Goal: Task Accomplishment & Management: Manage account settings

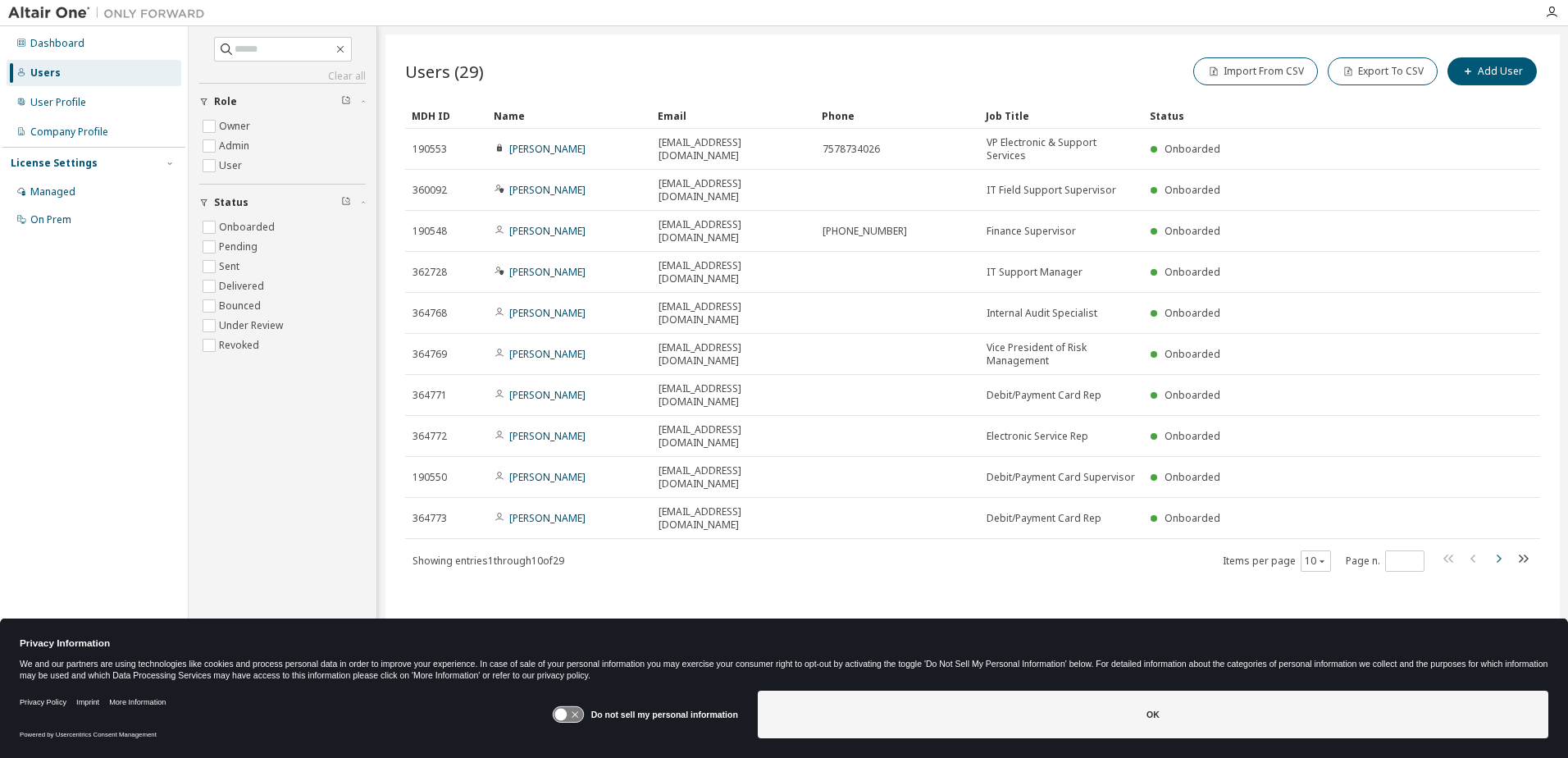
click at [1504, 549] on icon "button" at bounding box center [1498, 558] width 19 height 19
click at [1507, 549] on icon "button" at bounding box center [1498, 558] width 19 height 19
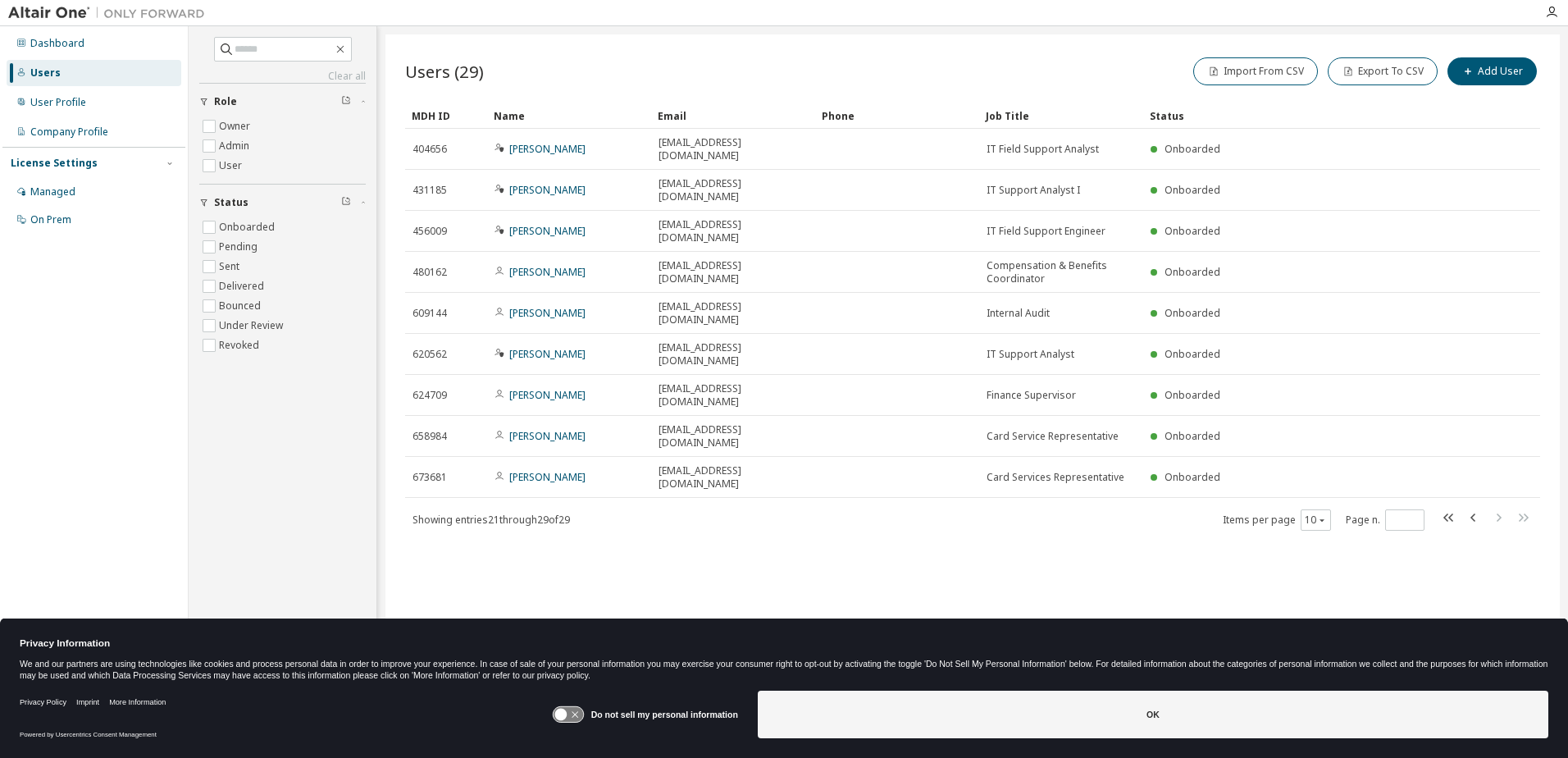
click at [1475, 508] on icon "button" at bounding box center [1474, 518] width 19 height 19
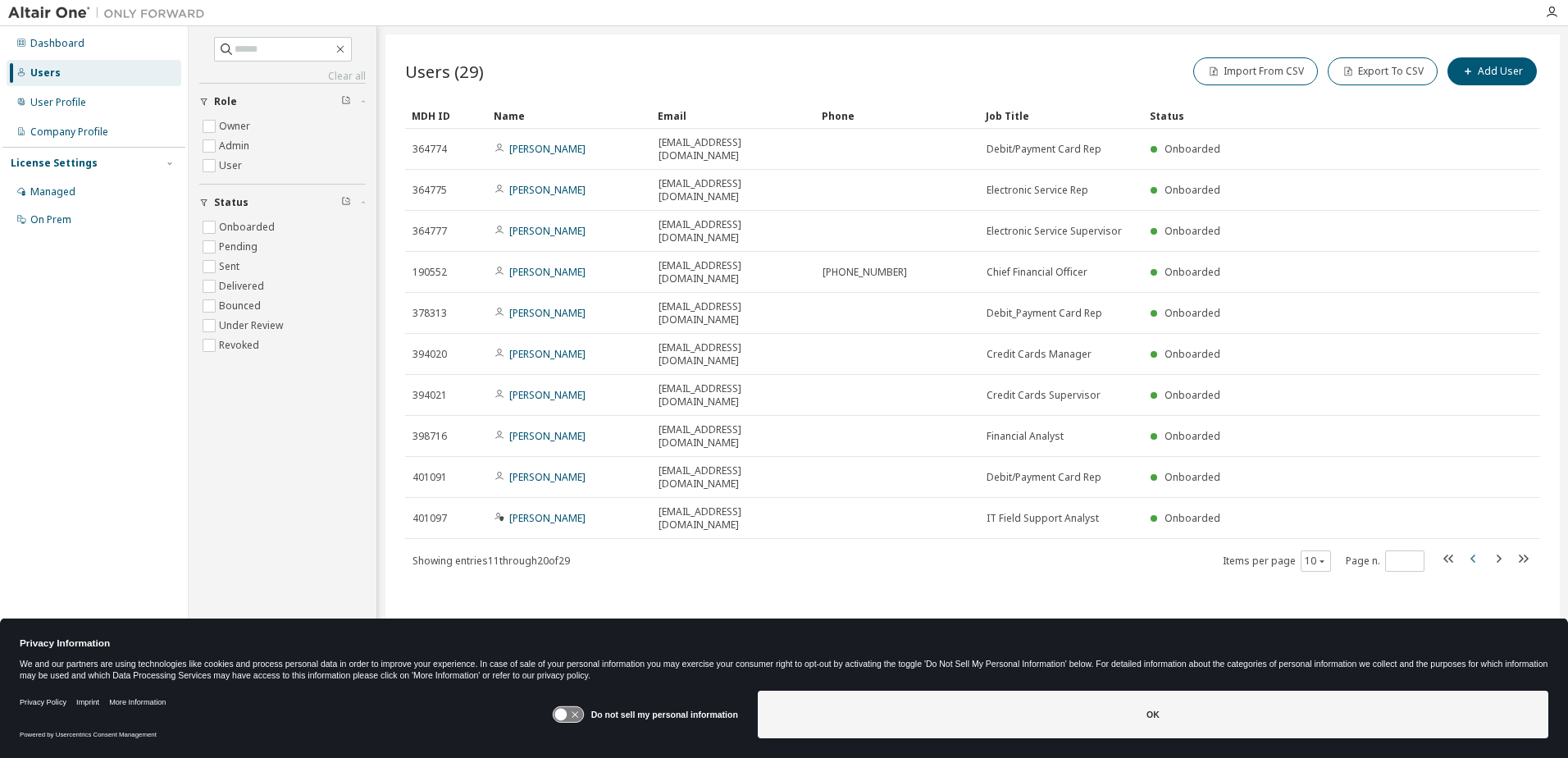
click at [1476, 549] on icon "button" at bounding box center [1474, 558] width 19 height 19
click at [1499, 549] on icon "button" at bounding box center [1498, 558] width 19 height 19
click at [1498, 442] on div "Users (29) Import From CSV Export To CSV Add User Clear Load Save Save As Field…" at bounding box center [972, 368] width 1174 height 668
click at [1500, 554] on icon "button" at bounding box center [1499, 558] width 5 height 9
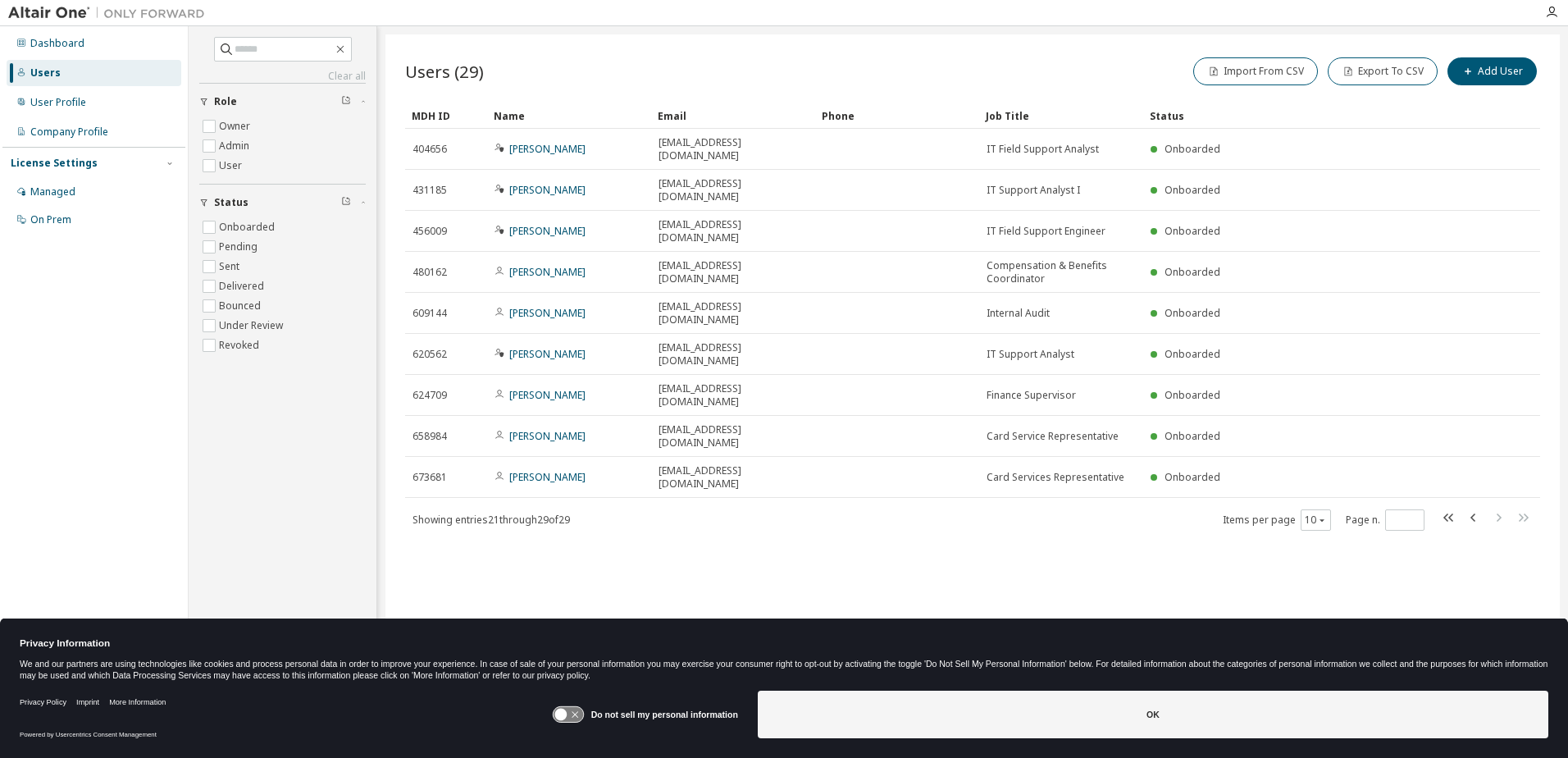
click at [1473, 514] on icon "button" at bounding box center [1472, 518] width 5 height 9
type input "*"
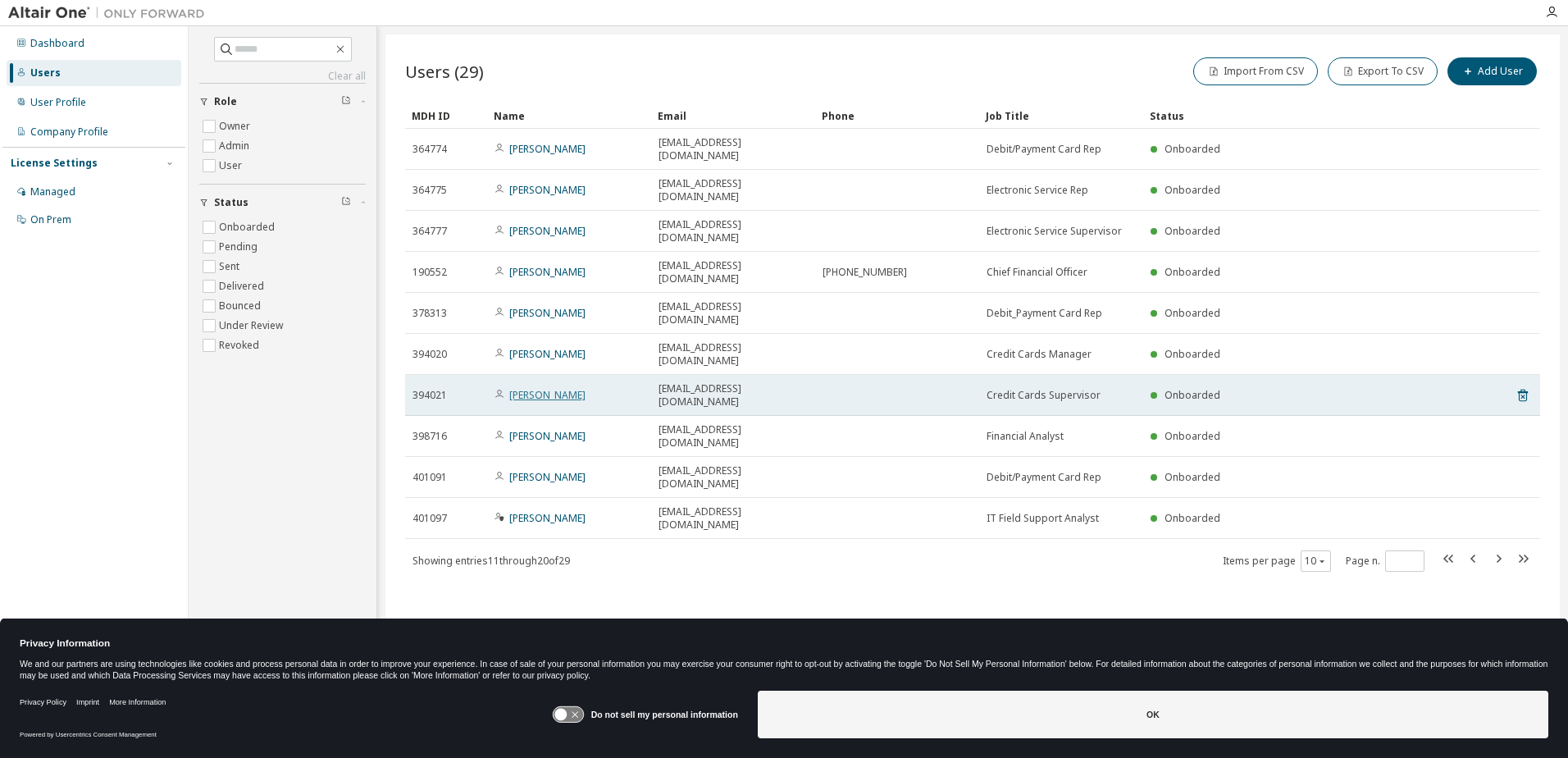
click at [533, 388] on link "Vince Nicosia" at bounding box center [546, 395] width 76 height 14
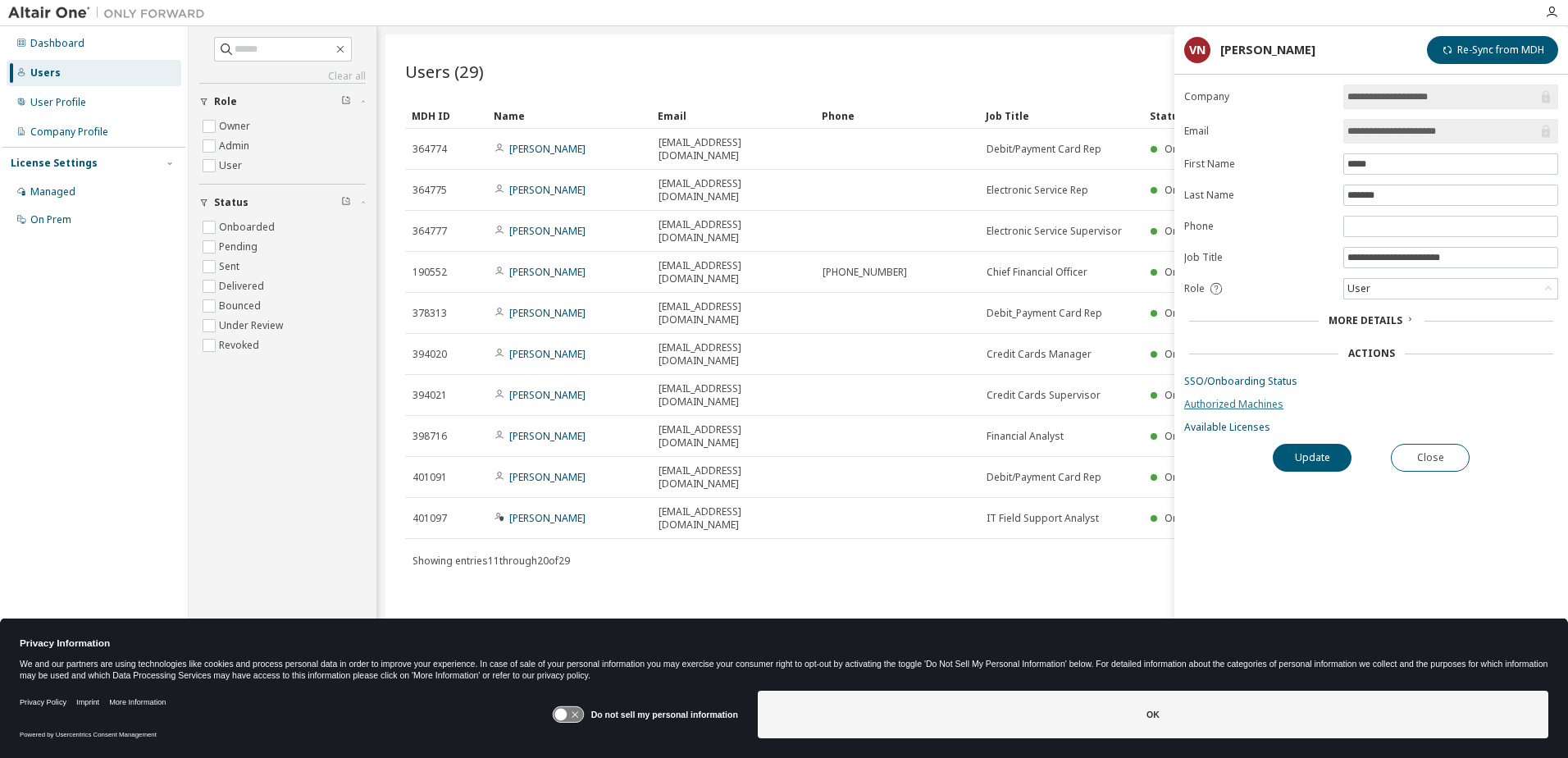
click at [1242, 408] on link "Authorized Machines" at bounding box center [1370, 404] width 374 height 13
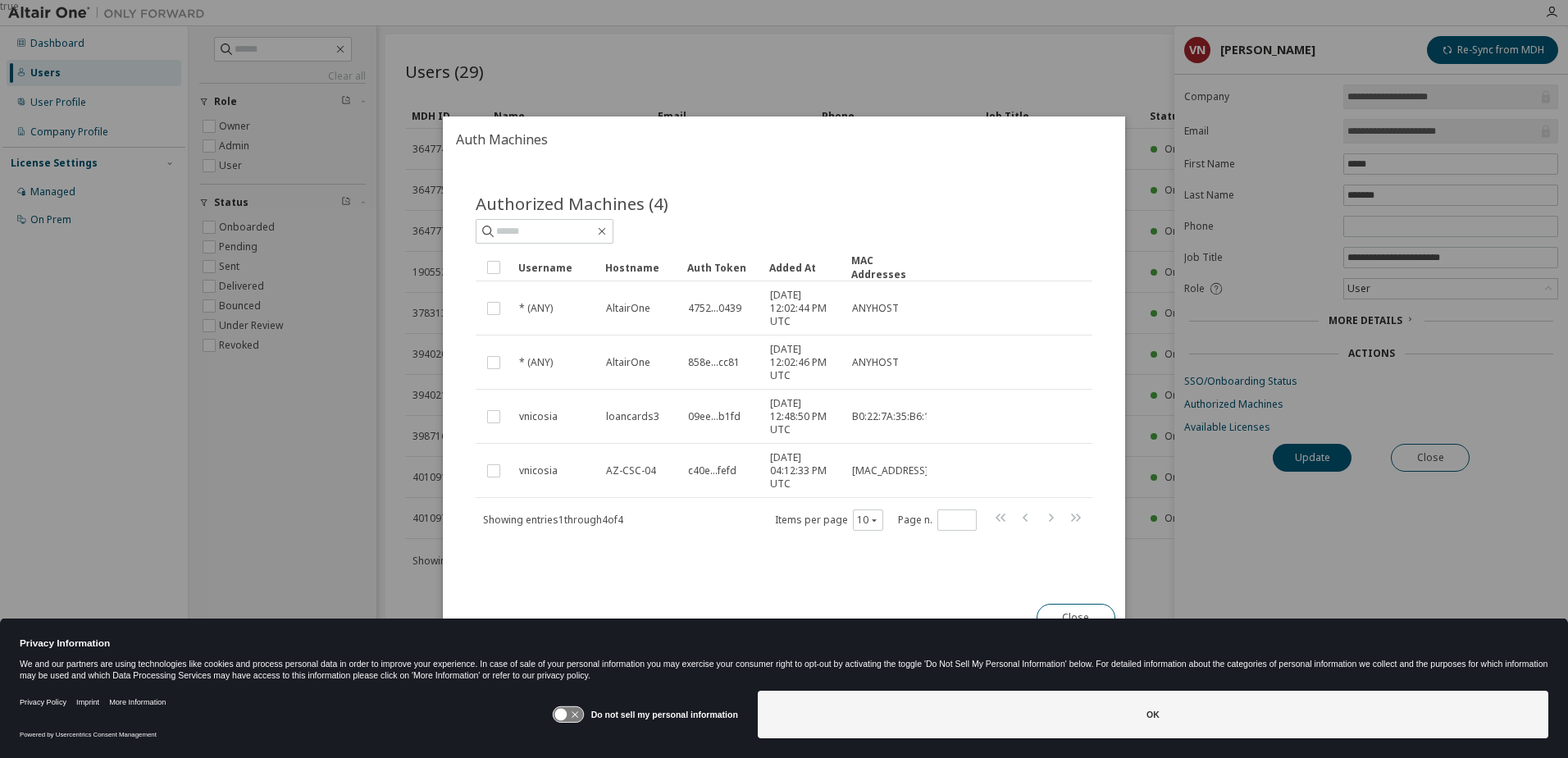
drag, startPoint x: 1285, startPoint y: 580, endPoint x: 1287, endPoint y: 571, distance: 9.2
click at [1285, 579] on div "true" at bounding box center [784, 379] width 1568 height 758
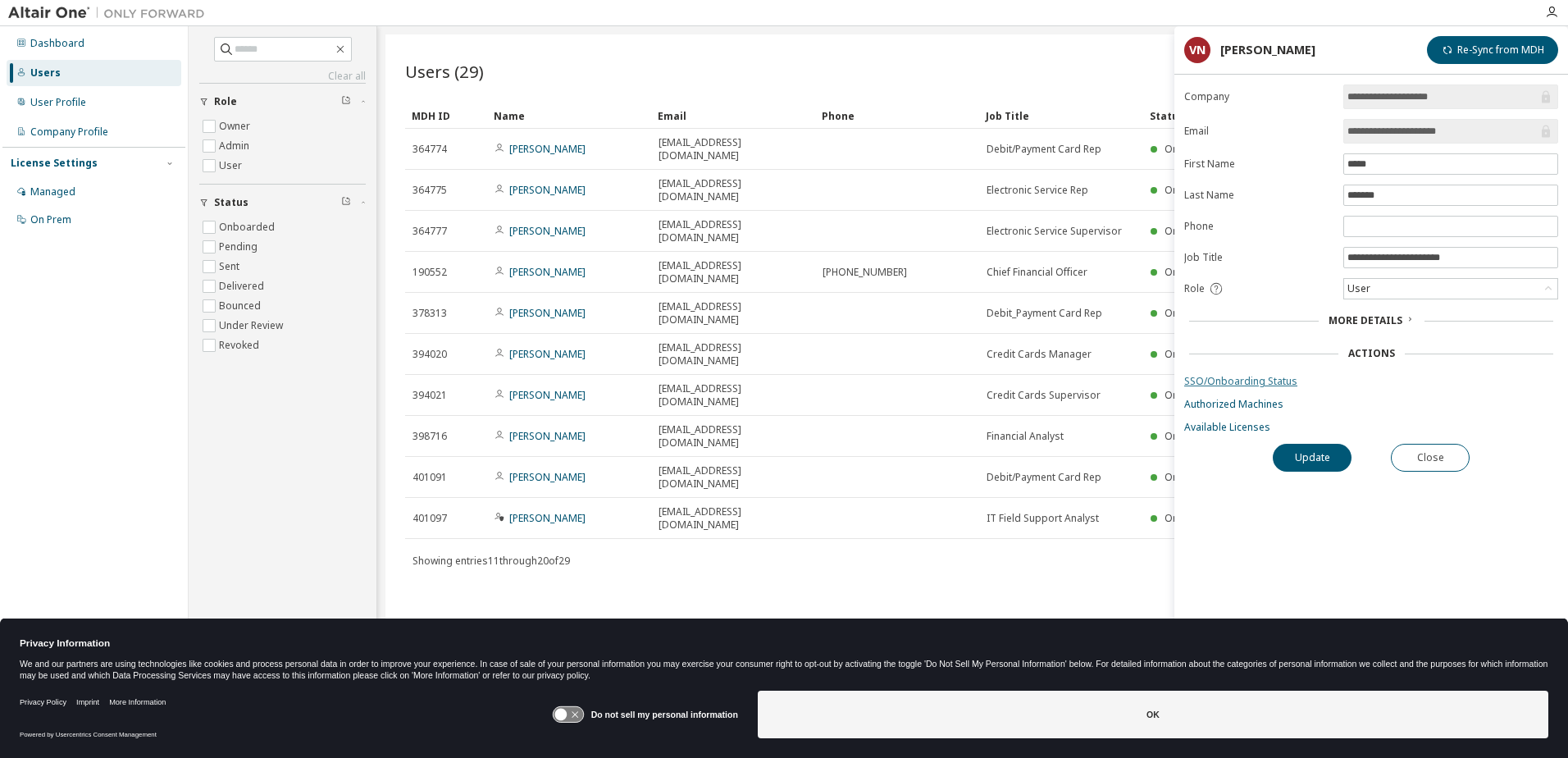
click at [1218, 379] on link "SSO/Onboarding Status" at bounding box center [1370, 381] width 374 height 13
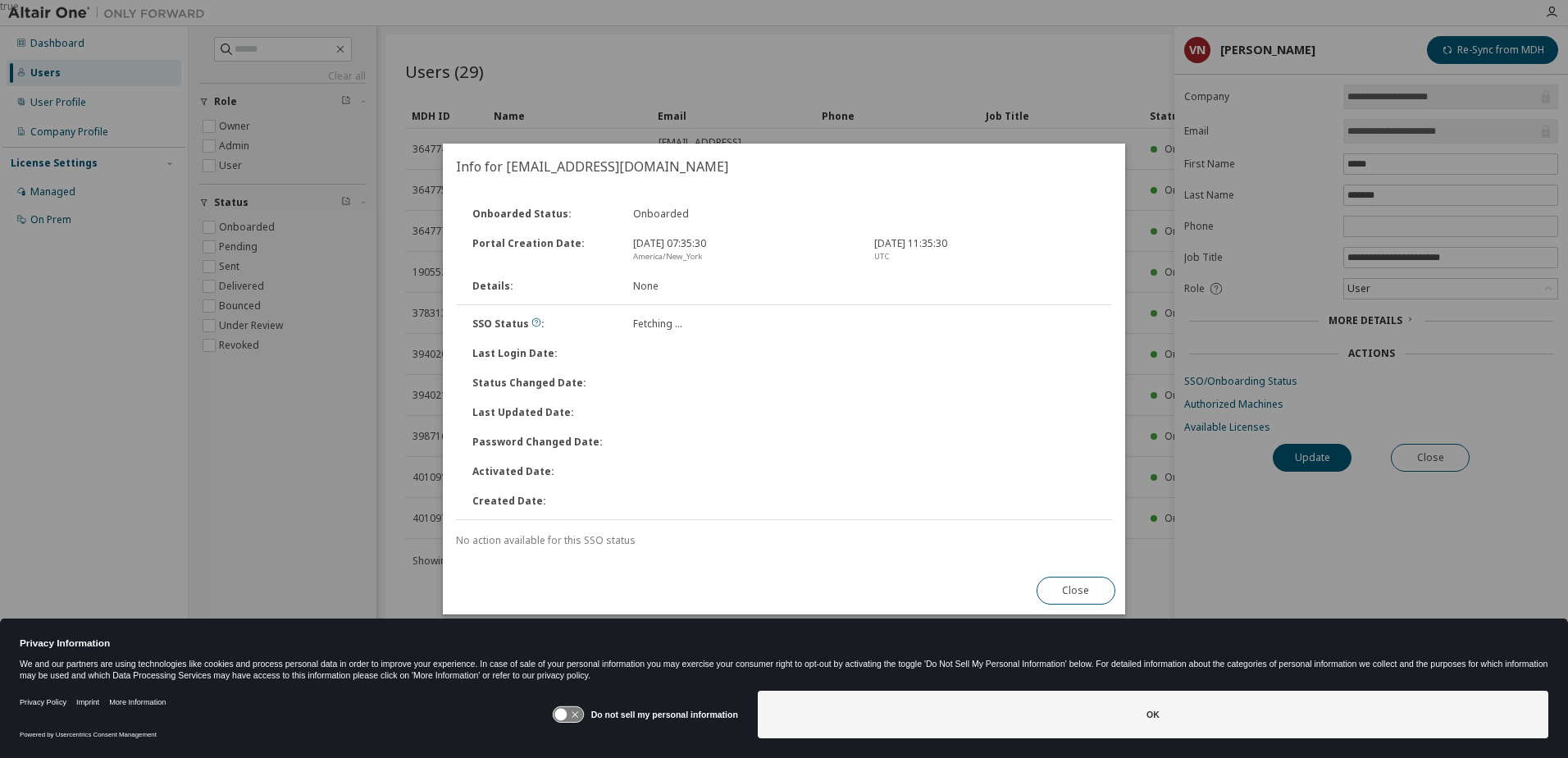
drag, startPoint x: 1184, startPoint y: 600, endPoint x: 1257, endPoint y: 549, distance: 89.1
click at [1191, 595] on div "true" at bounding box center [784, 379] width 1568 height 758
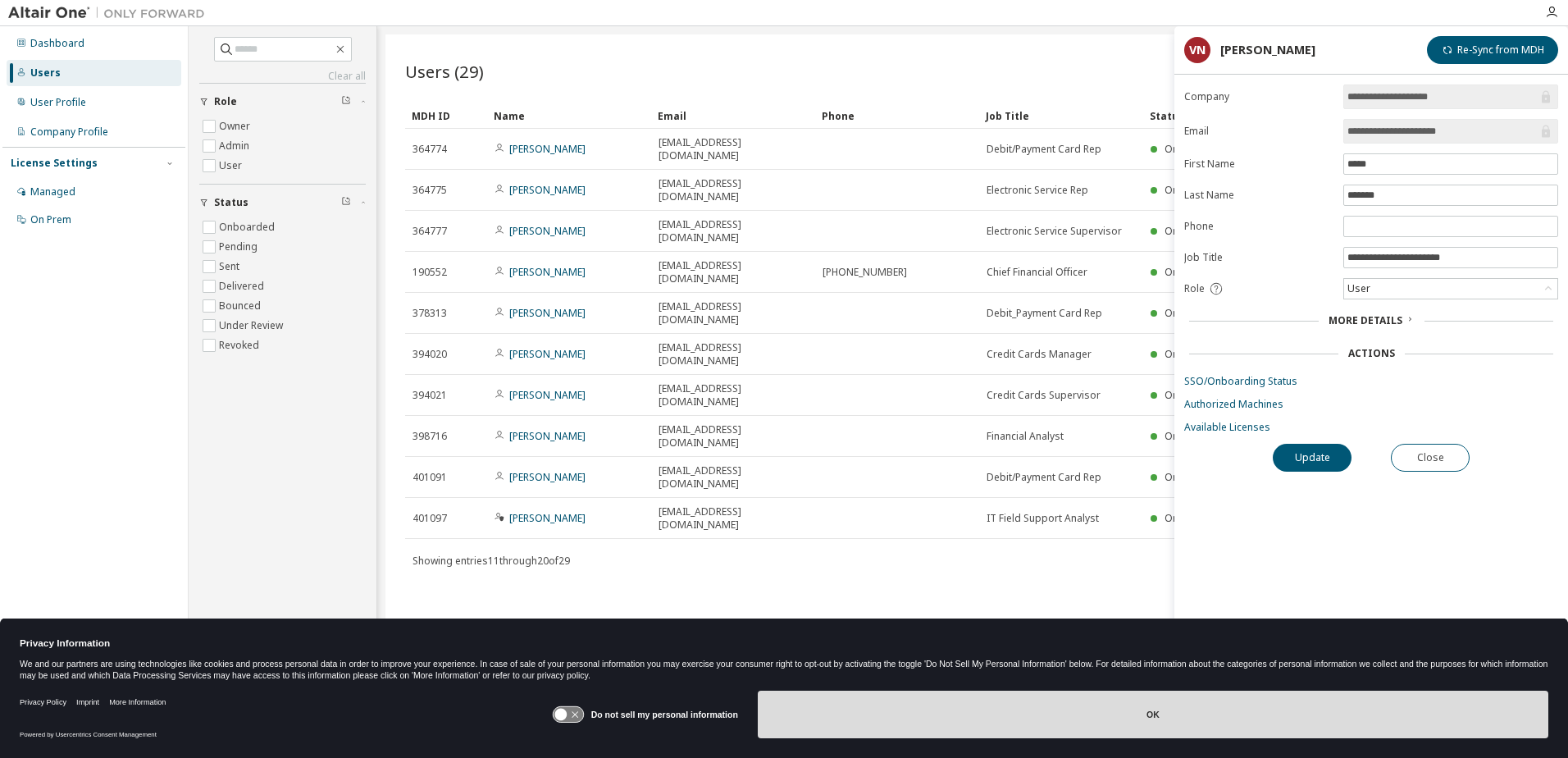
click at [1076, 709] on button "OK" at bounding box center [1152, 715] width 790 height 48
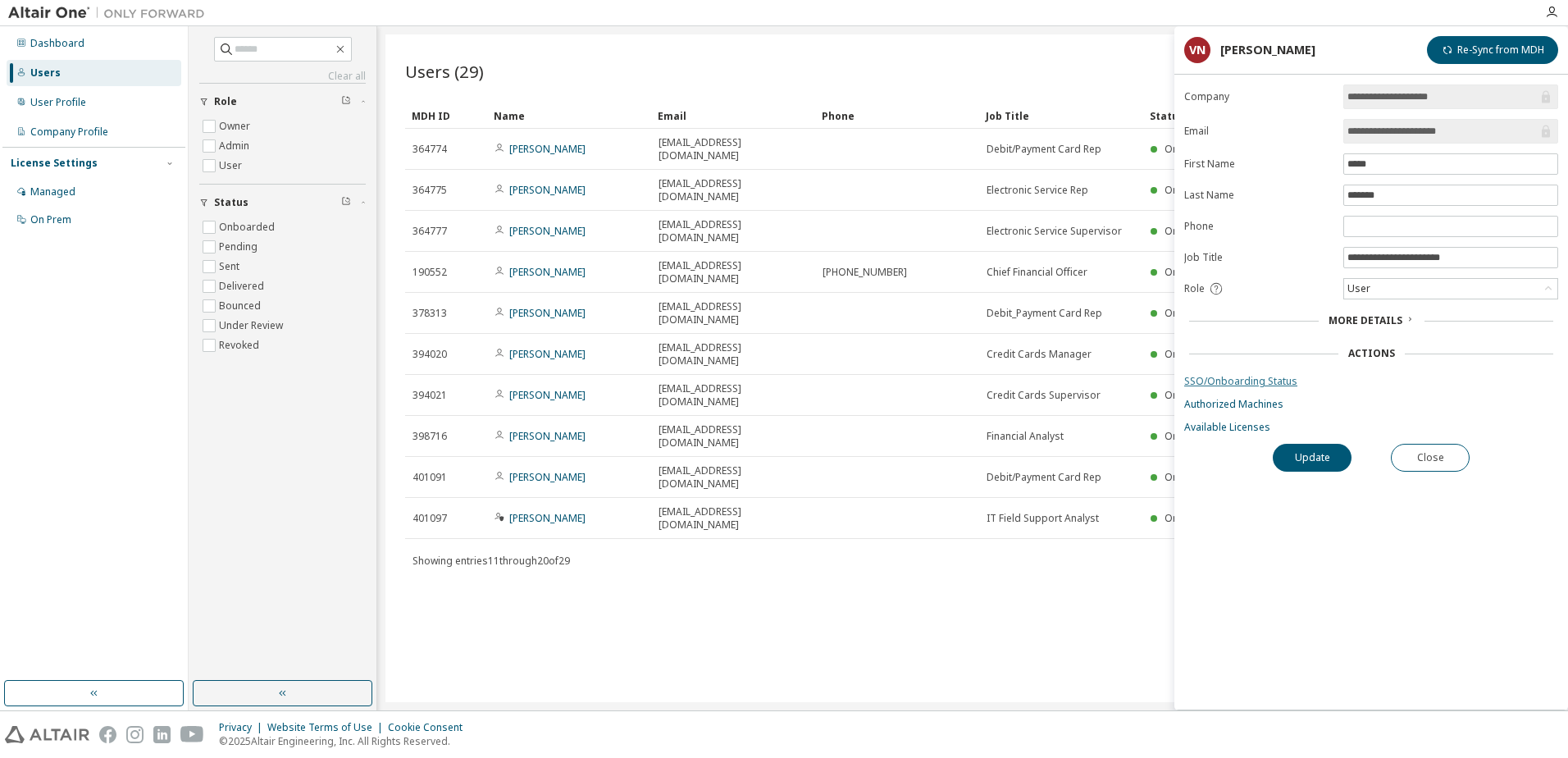
click at [1221, 377] on link "SSO/Onboarding Status" at bounding box center [1370, 381] width 374 height 13
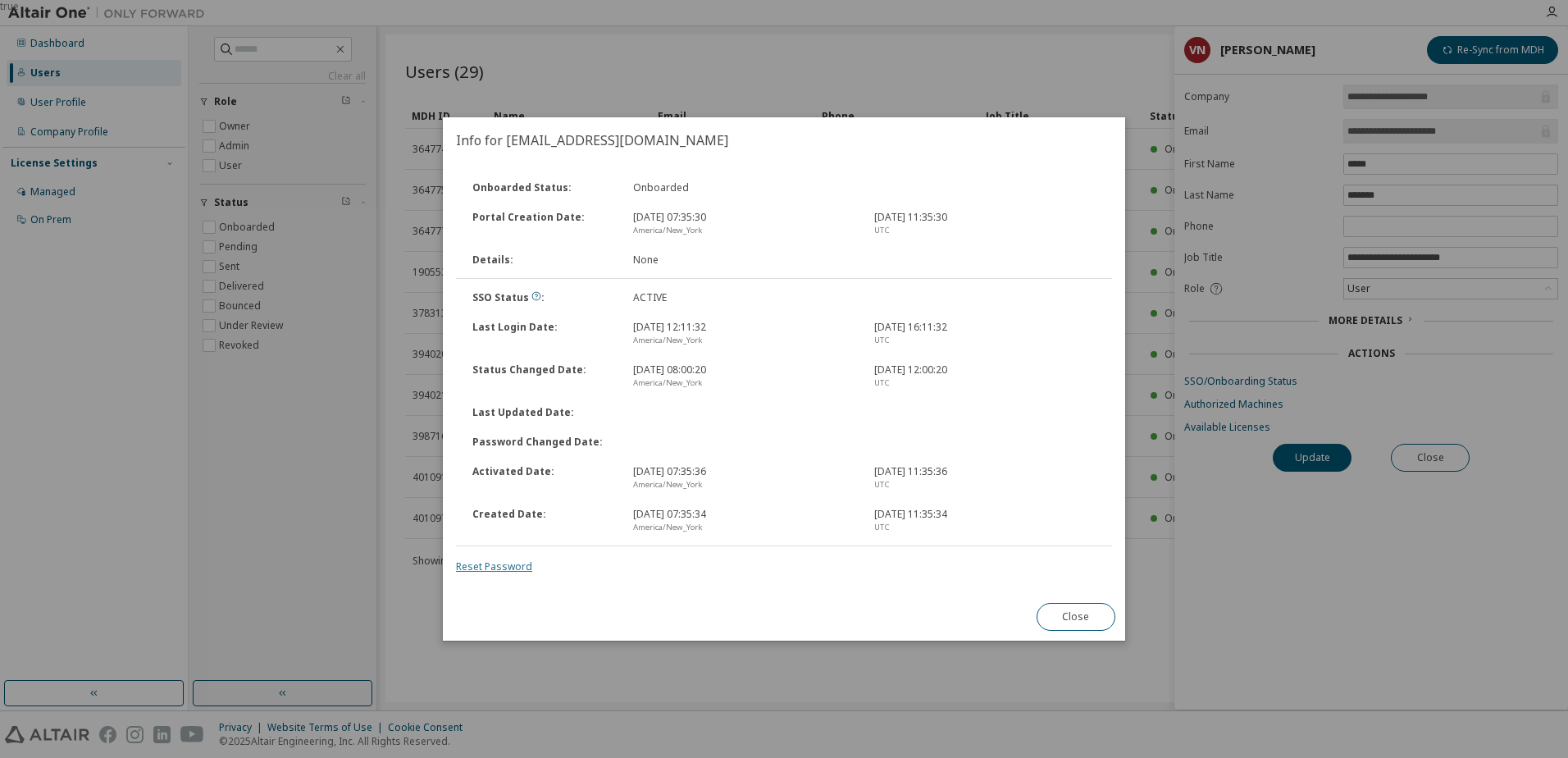
click at [519, 563] on link "Reset Password" at bounding box center [494, 567] width 76 height 14
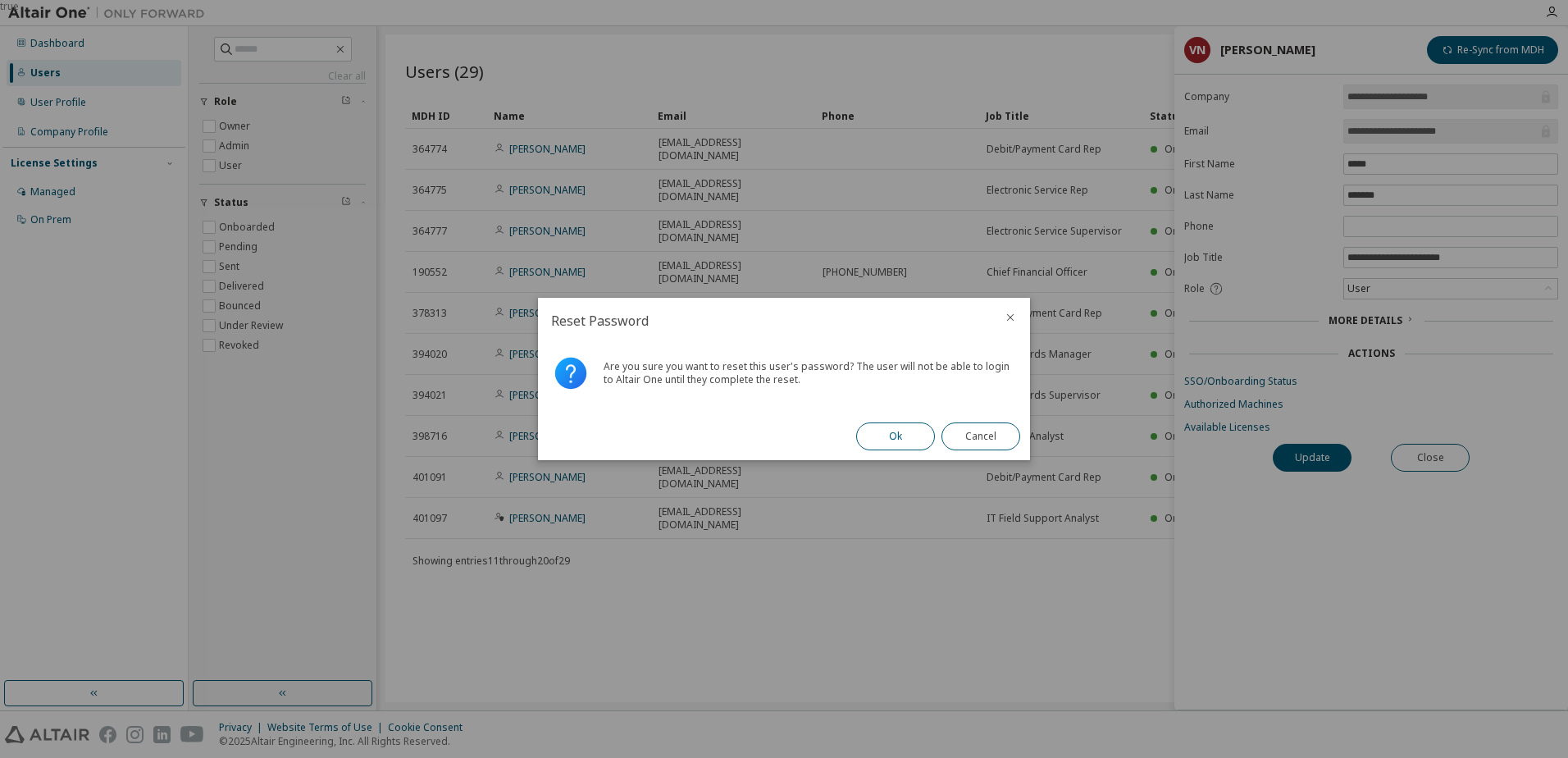
click at [904, 437] on button "Ok" at bounding box center [896, 436] width 79 height 28
click at [960, 437] on button "Close" at bounding box center [981, 436] width 79 height 28
